Goal: Task Accomplishment & Management: Manage account settings

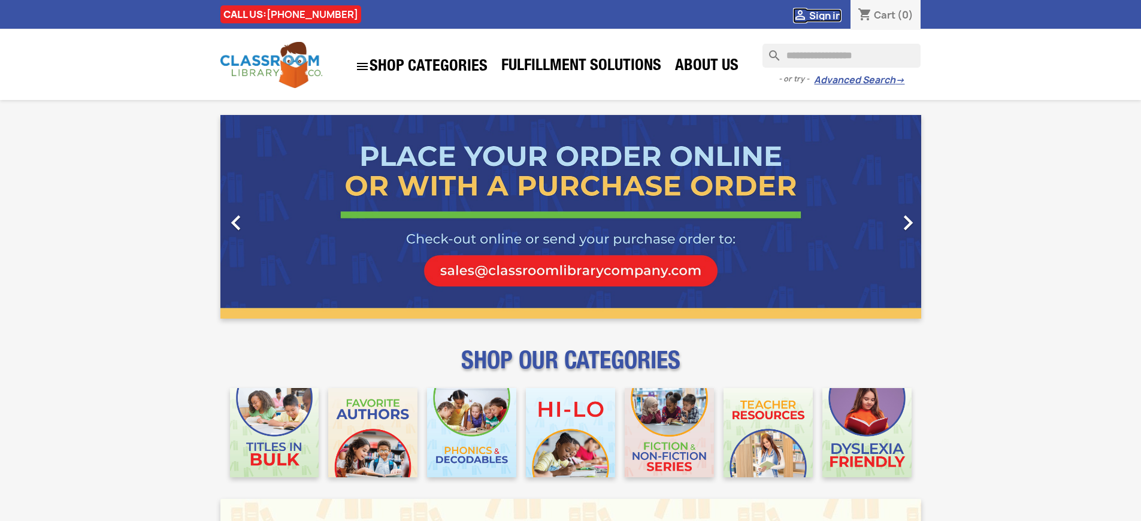
click at [831, 15] on span "Sign in" at bounding box center [825, 15] width 32 height 13
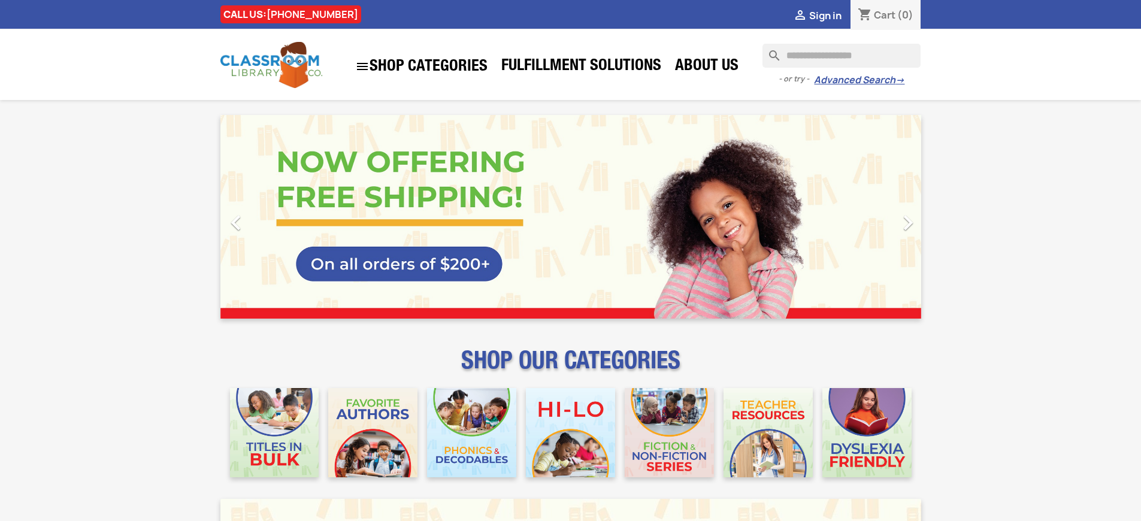
scroll to position [1508, 0]
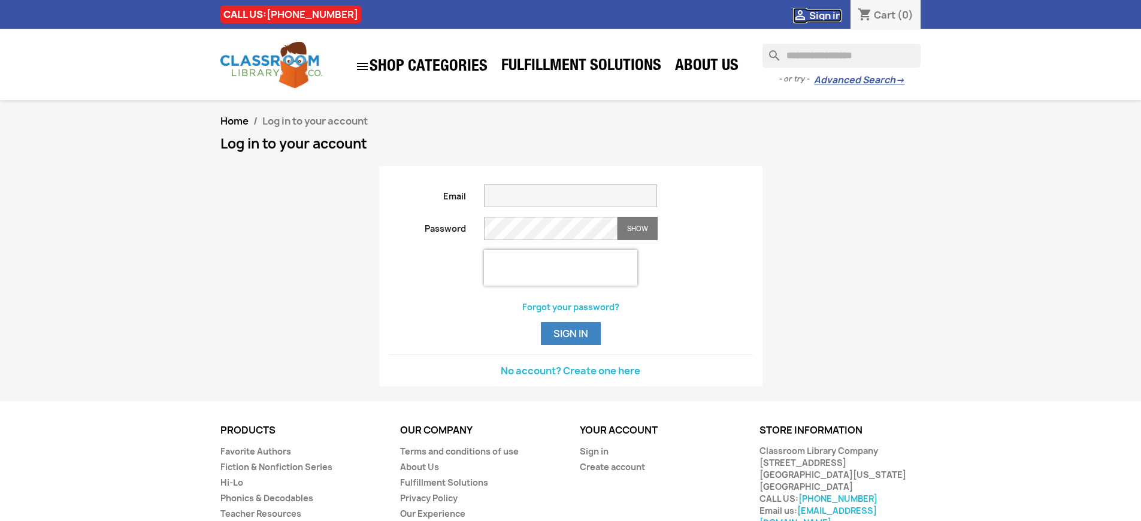
click at [831, 15] on span "Sign in" at bounding box center [825, 15] width 32 height 13
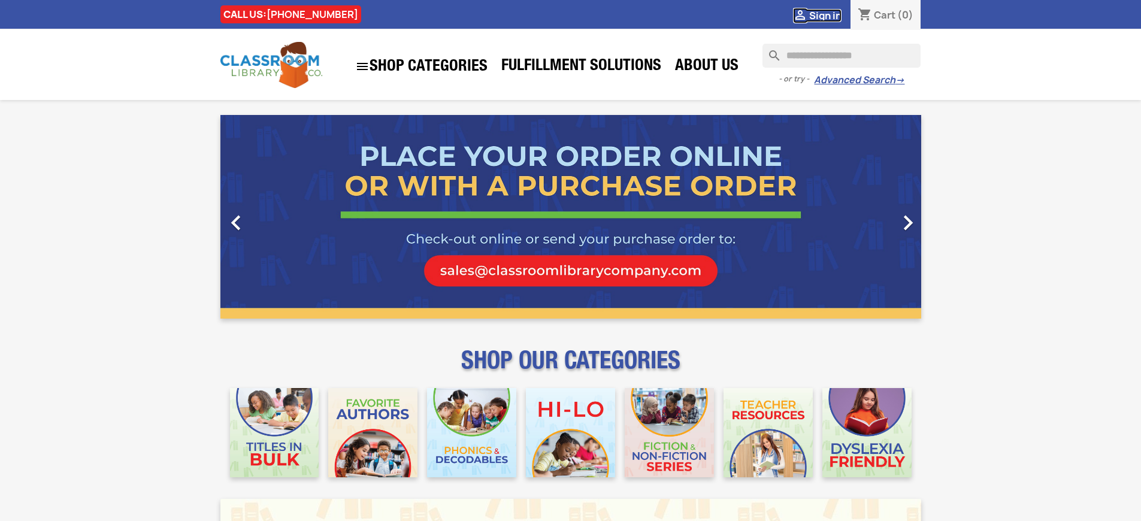
click at [831, 15] on span "Sign in" at bounding box center [825, 15] width 32 height 13
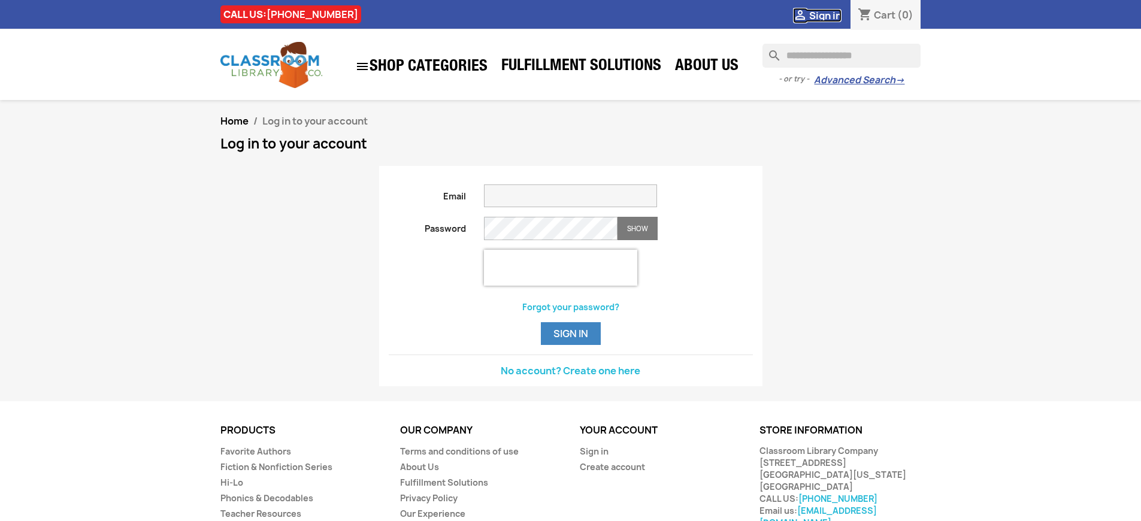
click at [831, 15] on span "Sign in" at bounding box center [825, 15] width 32 height 13
click at [570, 345] on button "Sign in" at bounding box center [571, 333] width 60 height 23
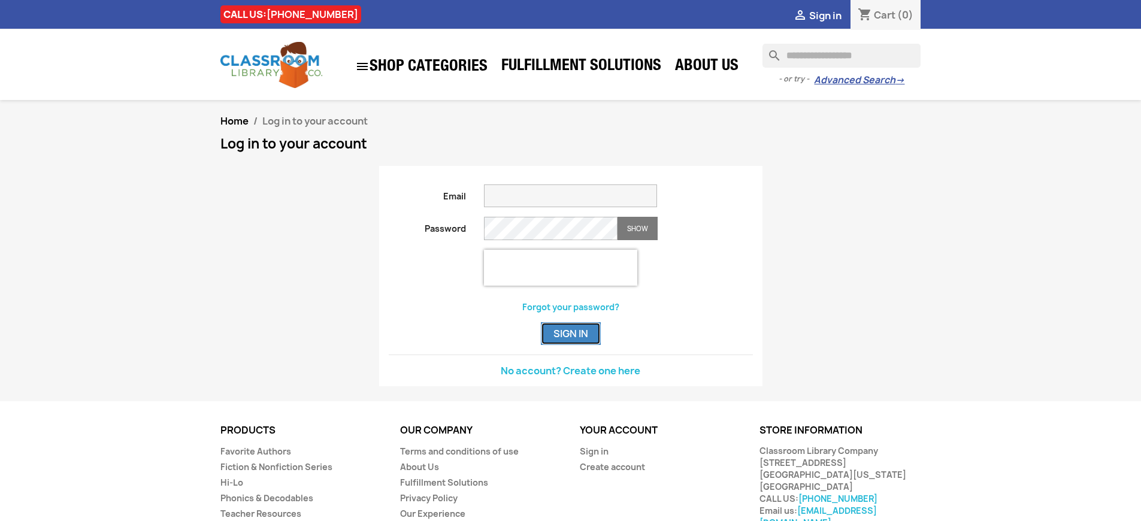
click at [570, 345] on button "Sign in" at bounding box center [571, 333] width 60 height 23
